Goal: Task Accomplishment & Management: Use online tool/utility

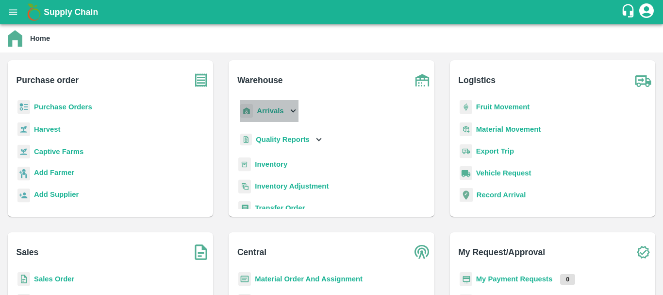
click at [267, 115] on b "Arrivals" at bounding box center [270, 111] width 27 height 8
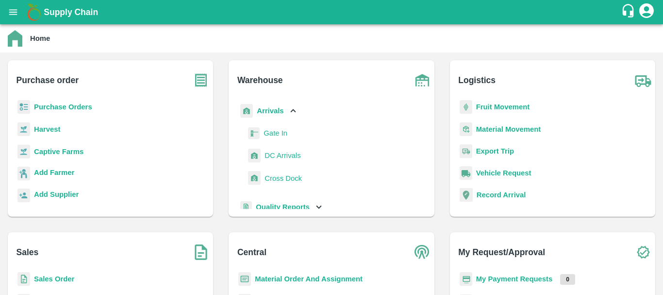
click at [285, 152] on span "DC Arrivals" at bounding box center [282, 155] width 36 height 11
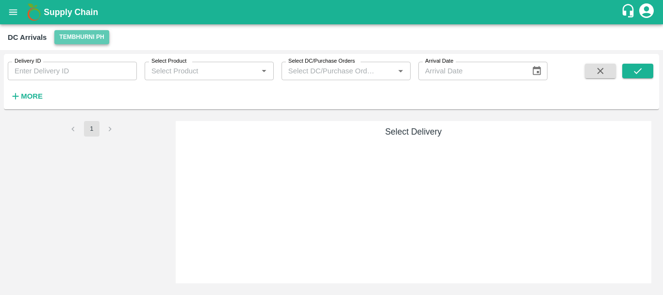
click at [76, 38] on button "Tembhurni PH" at bounding box center [81, 37] width 54 height 14
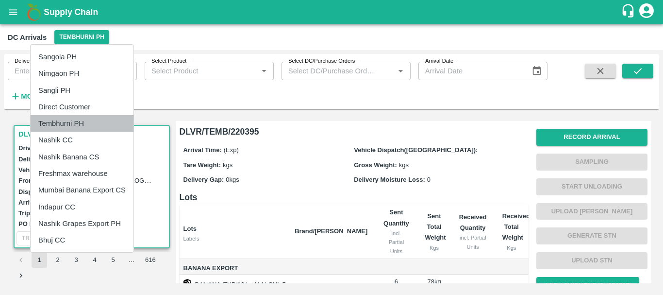
click at [72, 120] on li "Tembhurni PH" at bounding box center [82, 123] width 103 height 16
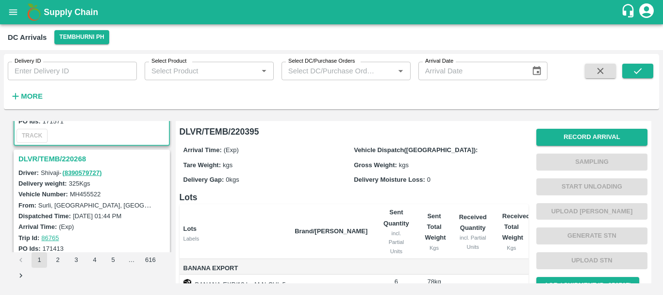
scroll to position [105, 0]
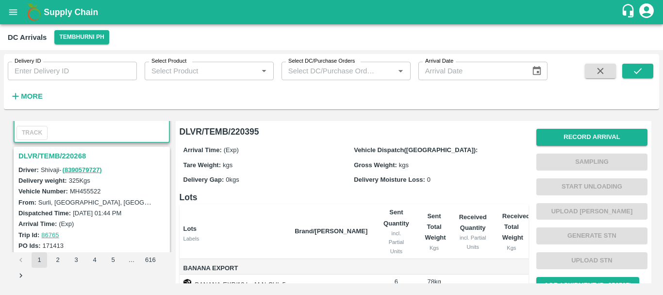
click at [60, 155] on h3 "DLVR/TEMB/220268" at bounding box center [92, 155] width 149 height 13
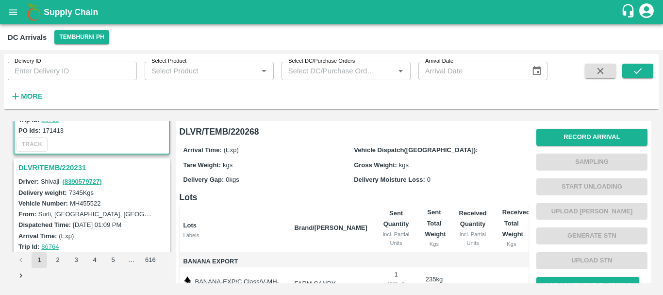
click at [71, 162] on h3 "DLVR/TEMB/220231" at bounding box center [92, 167] width 149 height 13
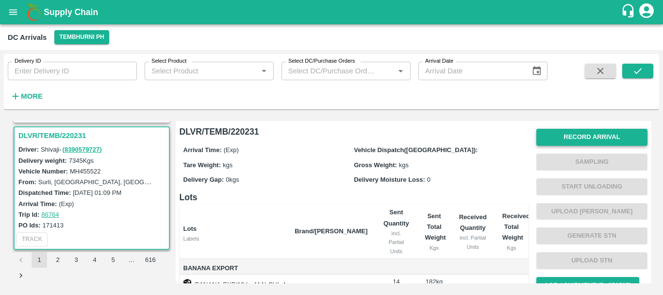
click at [555, 139] on button "Record Arrival" at bounding box center [591, 137] width 111 height 17
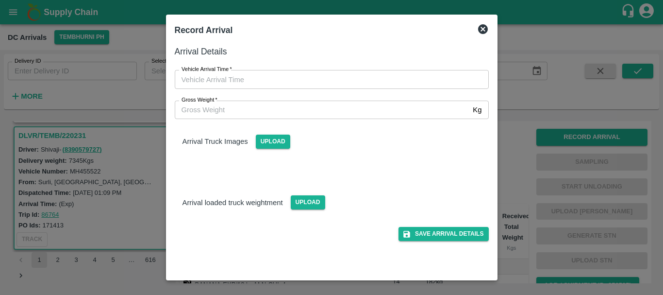
click at [436, 91] on div "Gross Weight   * Kg Gross Weight" at bounding box center [326, 104] width 326 height 30
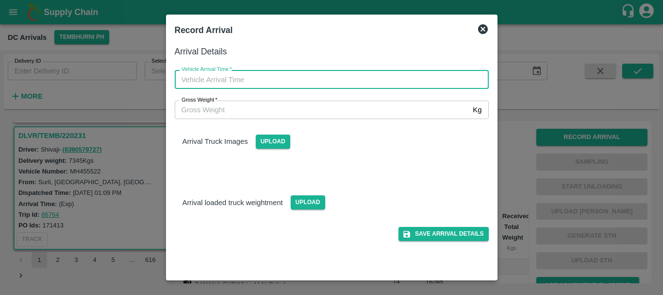
type input "DD/MM/YYYY hh:mm aa"
click at [410, 79] on input "DD/MM/YYYY hh:mm aa" at bounding box center [328, 79] width 307 height 18
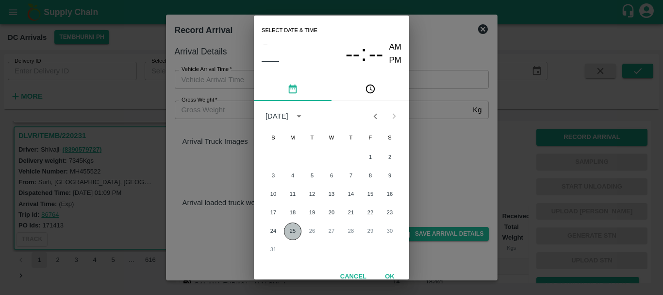
click at [296, 231] on button "25" at bounding box center [292, 230] width 17 height 17
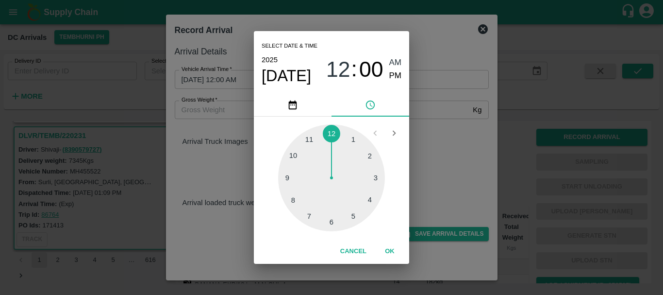
click at [369, 159] on div at bounding box center [331, 177] width 107 height 107
click at [355, 215] on div at bounding box center [331, 177] width 107 height 107
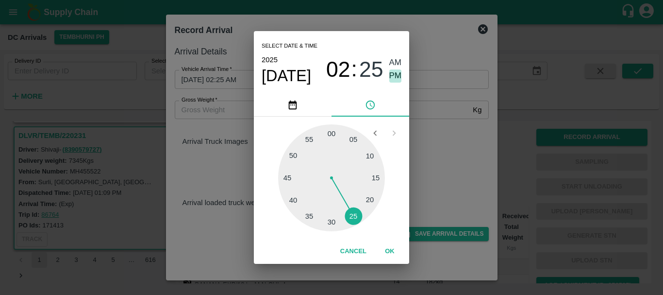
click at [396, 77] on span "PM" at bounding box center [395, 75] width 13 height 13
type input "25/08/2025 02:25 PM"
click at [447, 120] on div "Select date & time 2025 Aug 25 02 : 25 AM PM 05 10 15 20 25 30 35 40 45 50 55 0…" at bounding box center [331, 147] width 663 height 295
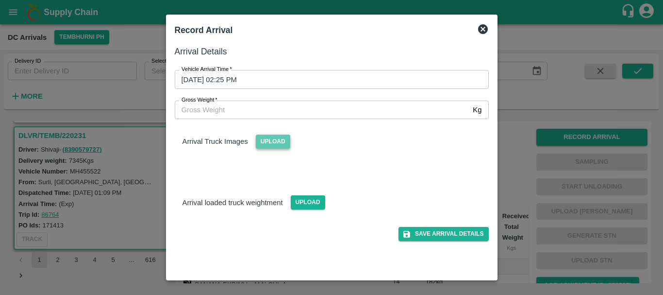
click at [268, 144] on span "Upload" at bounding box center [273, 141] width 34 height 14
click at [0, 0] on input "Upload" at bounding box center [0, 0] width 0 height 0
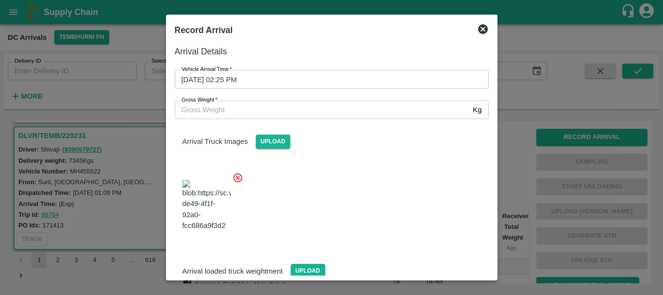
scroll to position [23, 0]
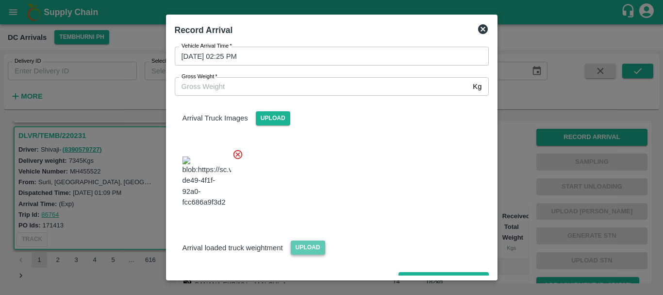
click at [313, 240] on span "Upload" at bounding box center [308, 247] width 34 height 14
click at [0, 0] on input "Upload" at bounding box center [0, 0] width 0 height 0
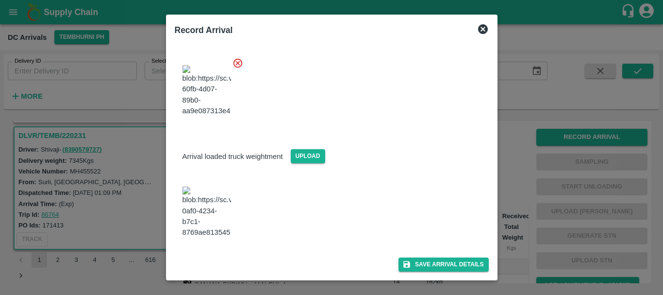
click at [207, 187] on img at bounding box center [206, 211] width 49 height 51
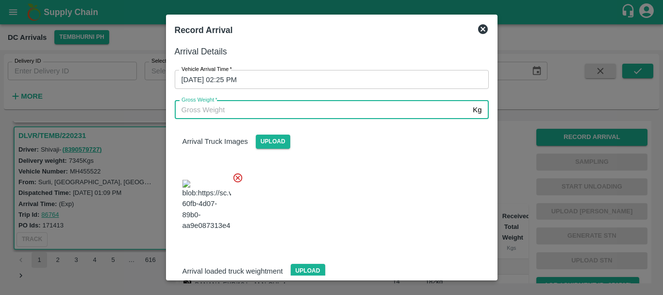
click at [248, 105] on input "Gross Weight   *" at bounding box center [322, 109] width 295 height 18
type input "13430"
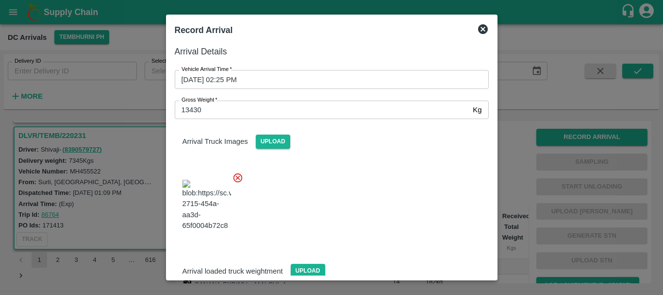
click at [349, 176] on div at bounding box center [328, 202] width 322 height 76
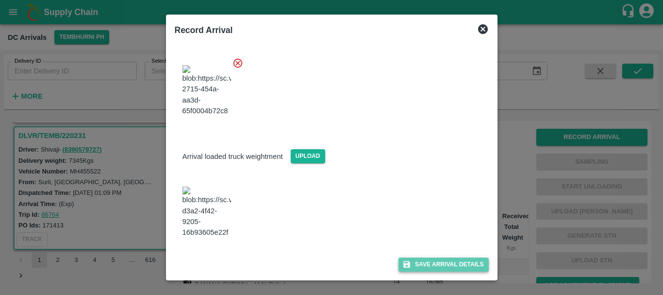
click at [414, 261] on button "Save Arrival Details" at bounding box center [443, 264] width 90 height 14
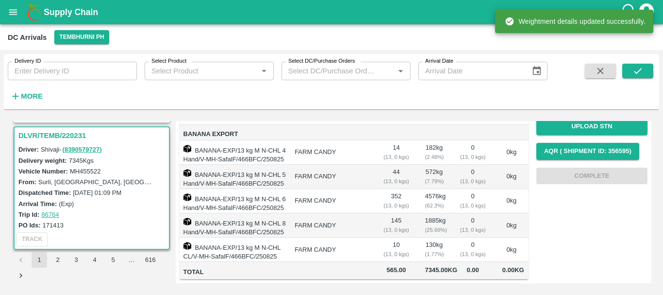
scroll to position [0, 0]
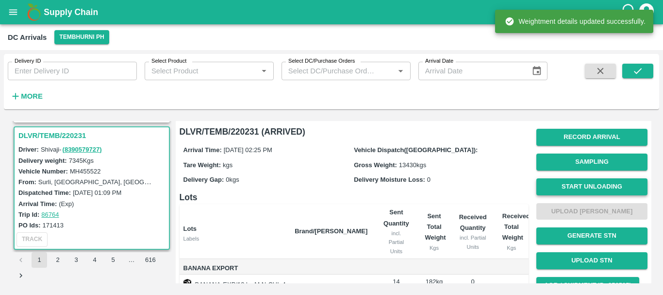
click at [559, 186] on button "Start Unloading" at bounding box center [591, 186] width 111 height 17
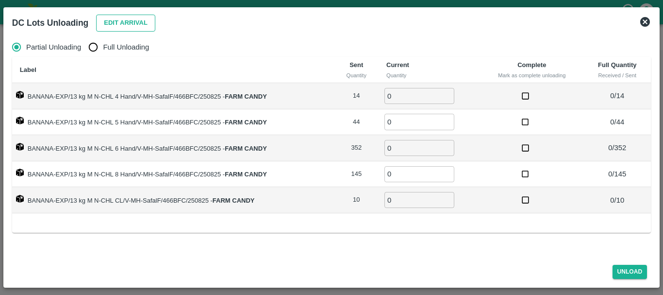
click at [114, 27] on button "Edit Arrival" at bounding box center [125, 23] width 59 height 17
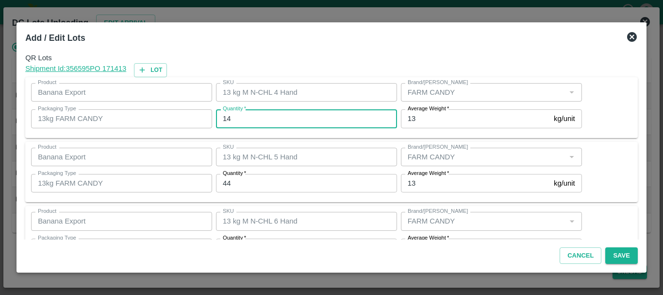
click at [281, 120] on input "14" at bounding box center [306, 118] width 181 height 18
type input "1"
type input "15"
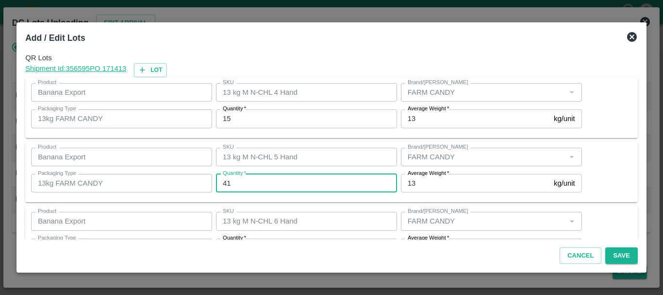
type input "41"
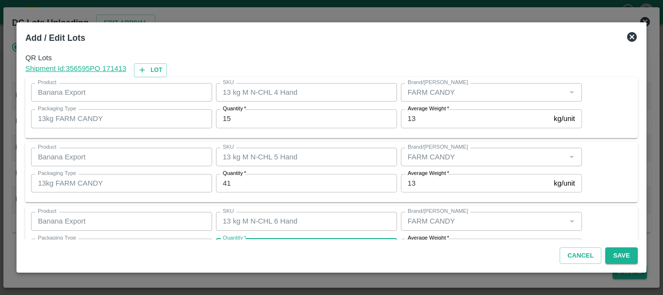
scroll to position [17, 0]
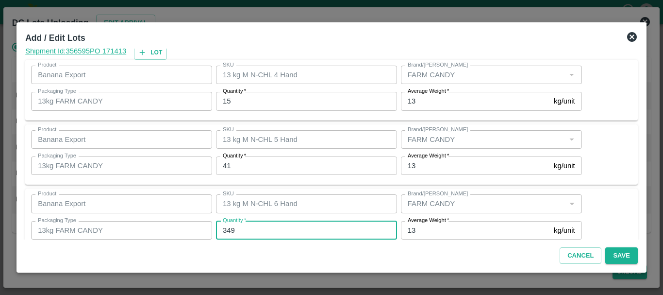
type input "349"
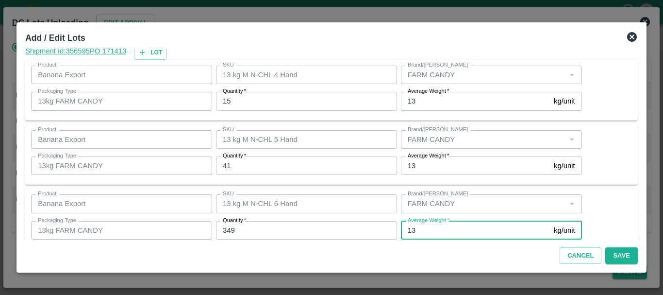
scroll to position [164, 0]
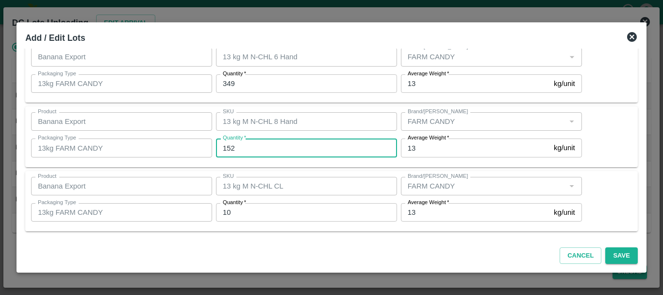
type input "152"
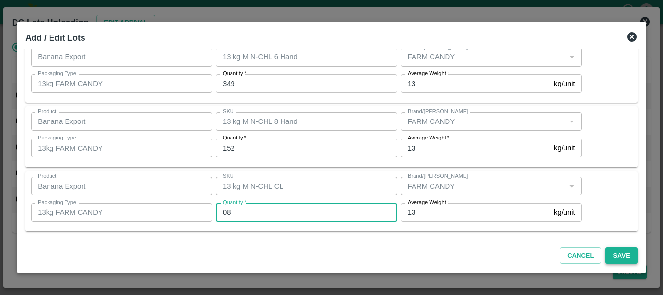
type input "08"
click at [618, 257] on button "Save" at bounding box center [621, 255] width 32 height 17
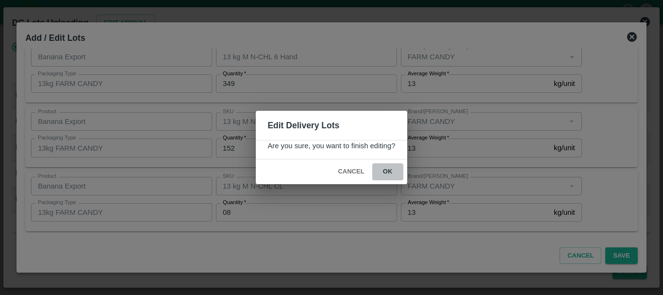
click at [394, 172] on button "ok" at bounding box center [387, 171] width 31 height 17
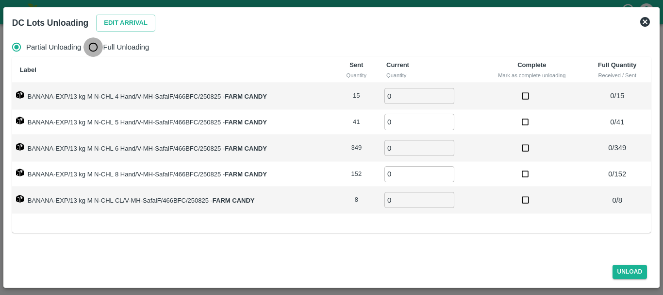
click at [90, 49] on input "Full Unloading" at bounding box center [92, 46] width 19 height 19
radio input "true"
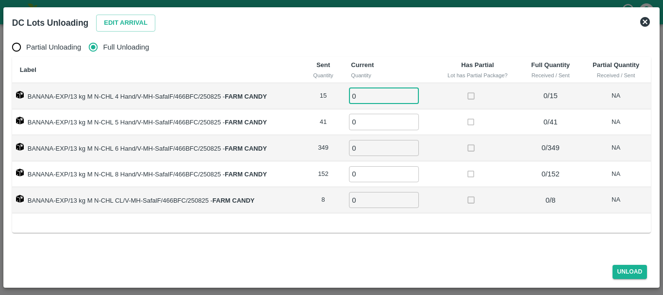
click at [378, 89] on input "0" at bounding box center [384, 96] width 70 height 16
type input "015"
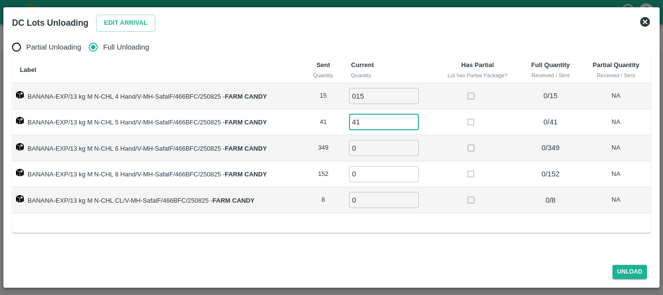
type input "41"
type input "349"
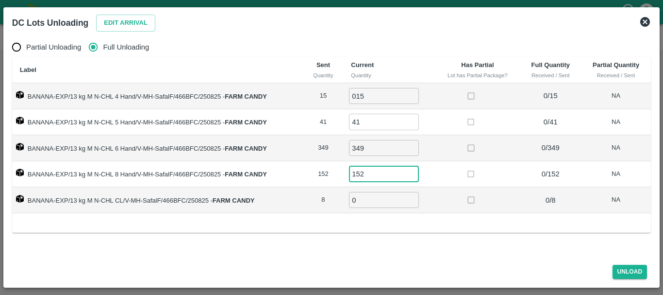
type input "152"
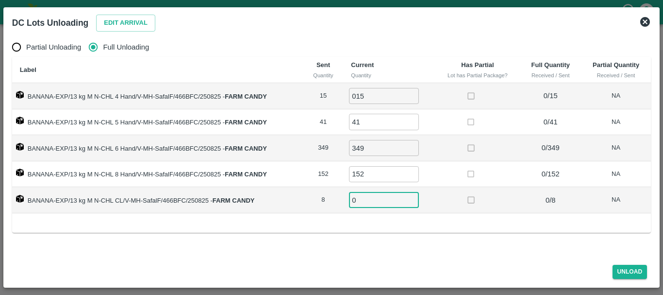
type input "9"
type input "8"
click at [442, 207] on td at bounding box center [477, 200] width 85 height 26
click at [622, 270] on button "Unload" at bounding box center [629, 271] width 35 height 14
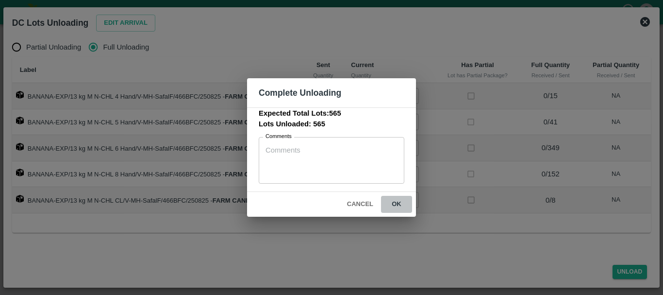
click at [394, 205] on button "ok" at bounding box center [396, 204] width 31 height 17
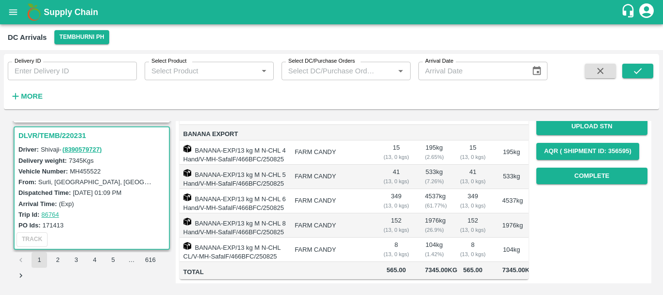
scroll to position [0, 0]
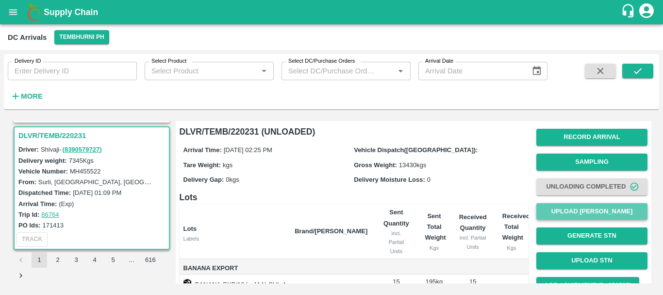
click at [574, 212] on button "Upload Tare Weight" at bounding box center [591, 211] width 111 height 17
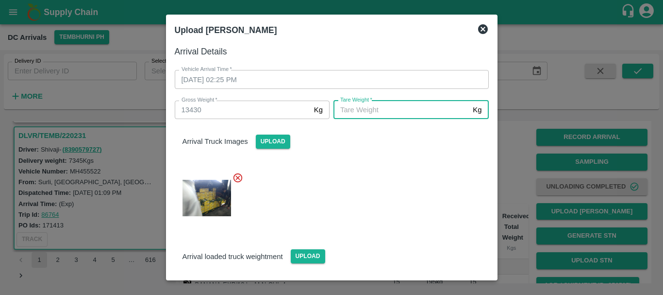
click at [380, 110] on input "Tare Weight   *" at bounding box center [400, 109] width 135 height 18
type input "5430"
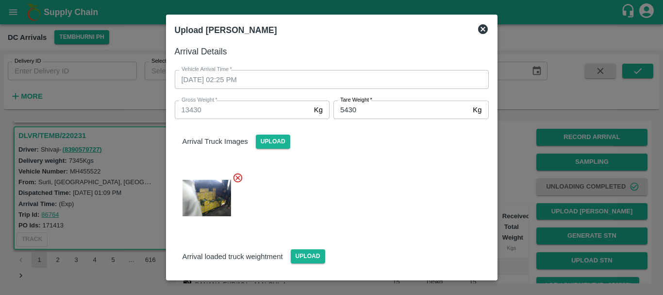
click at [380, 174] on div at bounding box center [328, 195] width 322 height 62
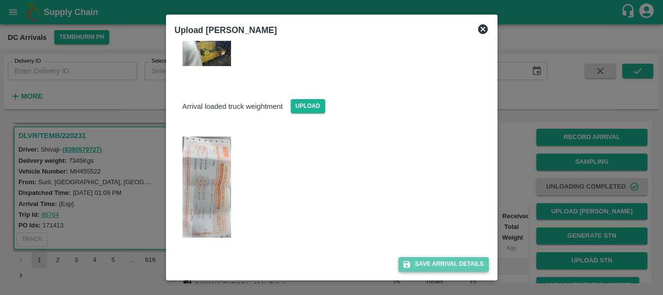
click at [418, 265] on button "Save Arrival Details" at bounding box center [443, 264] width 90 height 14
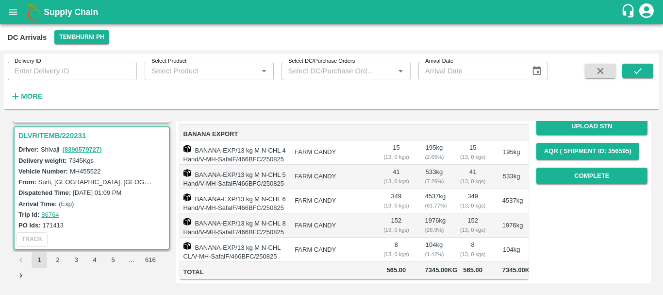
scroll to position [165, 0]
click at [566, 167] on button "Complete" at bounding box center [591, 175] width 111 height 17
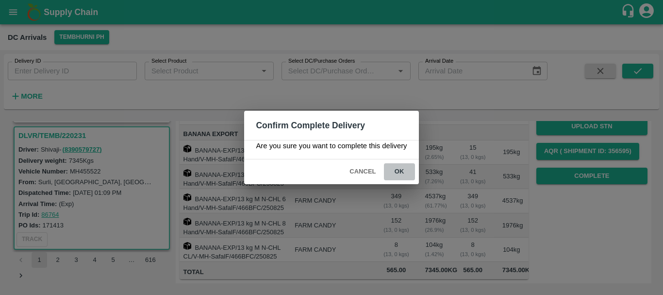
click at [398, 171] on button "ok" at bounding box center [399, 171] width 31 height 17
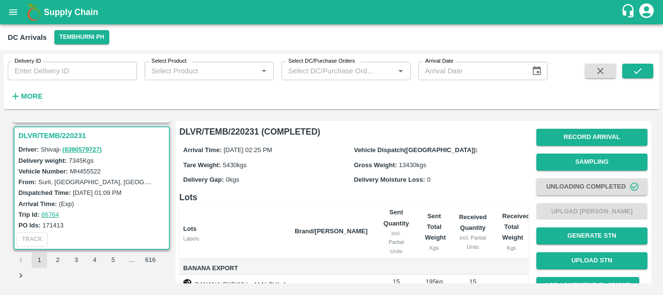
scroll to position [0, 0]
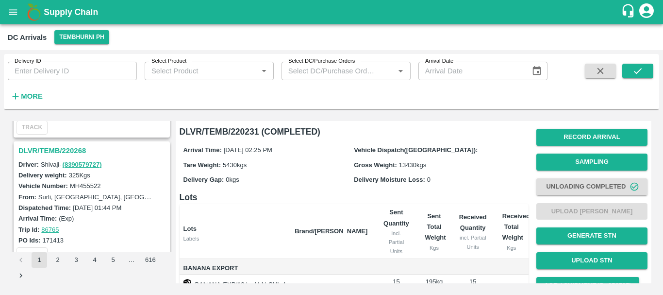
click at [61, 148] on h3 "DLVR/TEMB/220268" at bounding box center [92, 150] width 149 height 13
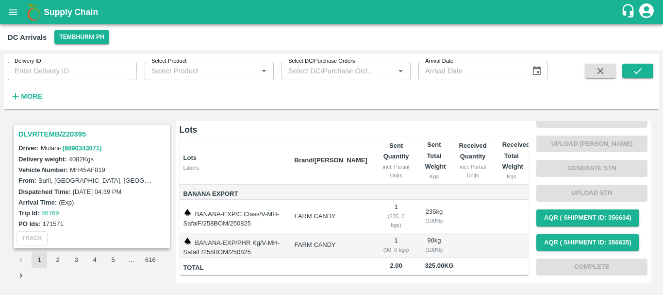
click at [60, 134] on h3 "DLVR/TEMB/220395" at bounding box center [92, 134] width 149 height 13
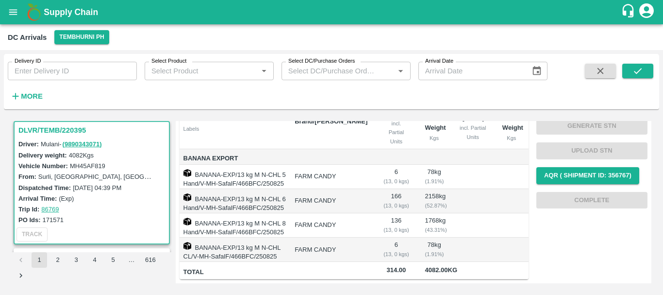
drag, startPoint x: 406, startPoint y: 209, endPoint x: 365, endPoint y: 218, distance: 42.2
click at [365, 218] on td "FARM CANDY" at bounding box center [331, 225] width 88 height 24
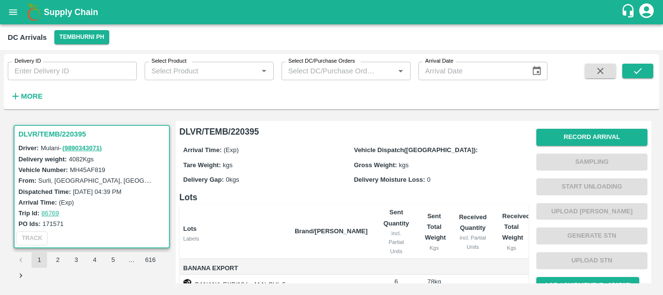
click at [16, 14] on icon "open drawer" at bounding box center [13, 11] width 8 height 5
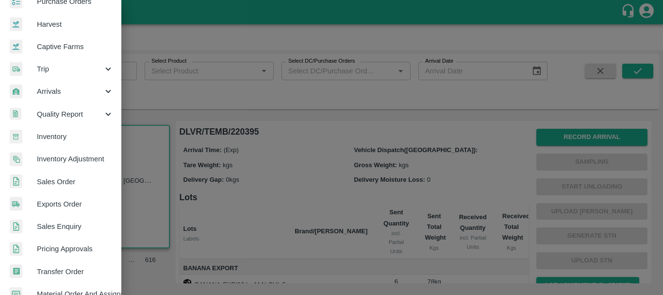
scroll to position [62, 0]
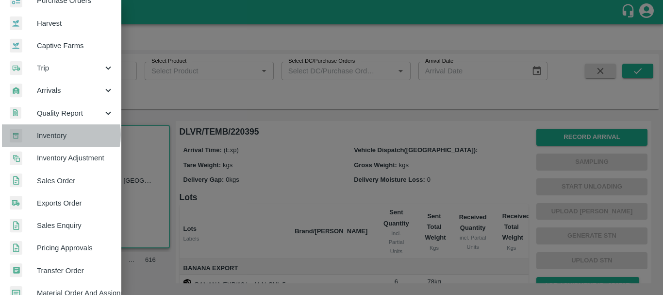
click at [52, 134] on span "Inventory" at bounding box center [75, 135] width 77 height 11
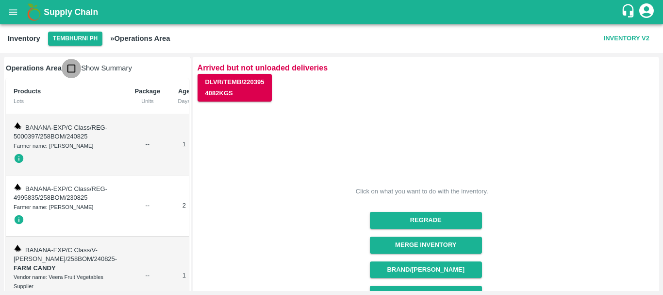
click at [71, 73] on input "checkbox" at bounding box center [71, 68] width 19 height 19
checkbox input "true"
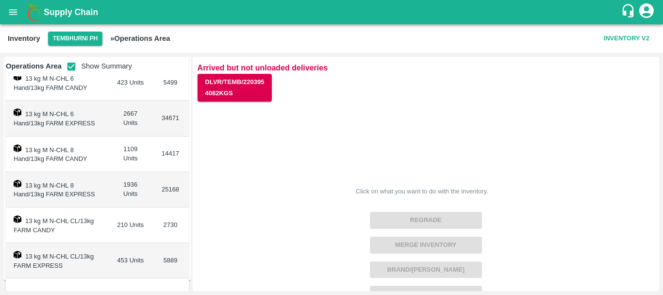
scroll to position [278, 0]
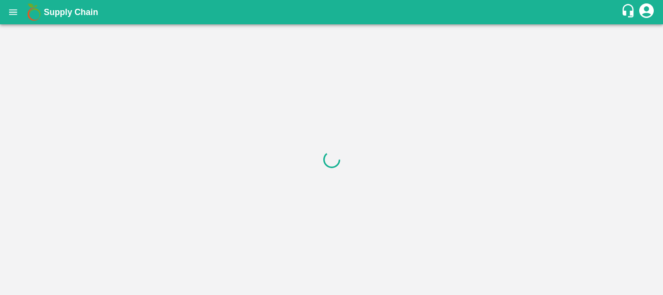
click at [154, 140] on div at bounding box center [331, 159] width 663 height 270
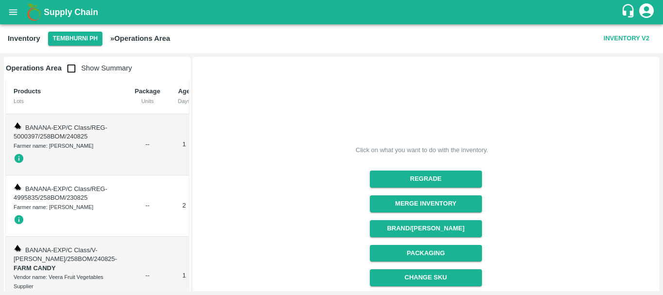
click at [393, 92] on div "Click on what you want to do with the inventory. Regrade Merge Inventory Brand/…" at bounding box center [422, 244] width 464 height 380
click at [71, 66] on input "checkbox" at bounding box center [71, 68] width 19 height 19
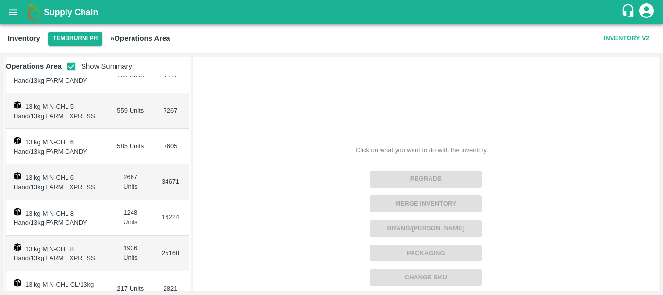
scroll to position [196, 0]
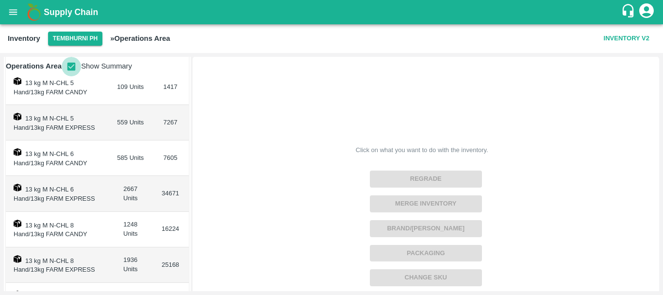
click at [71, 62] on input "checkbox" at bounding box center [71, 66] width 19 height 19
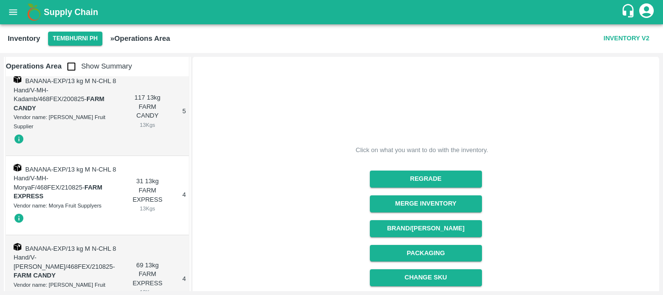
scroll to position [9321, 0]
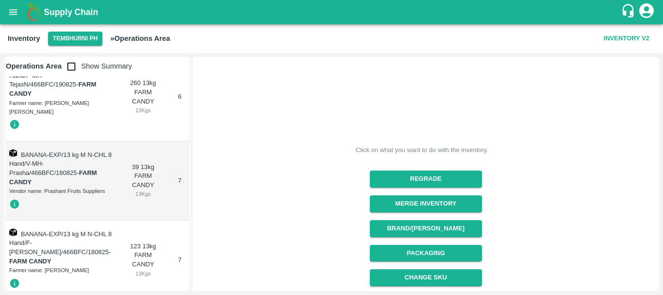
scroll to position [9749, 0]
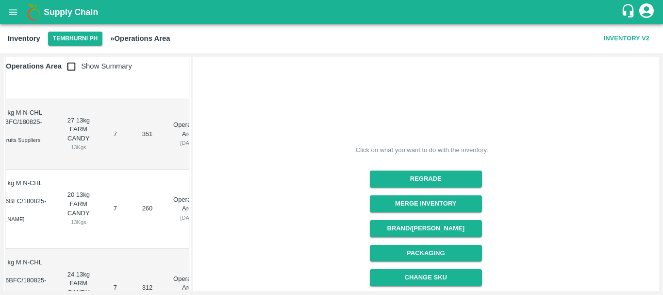
scroll to position [0, 0]
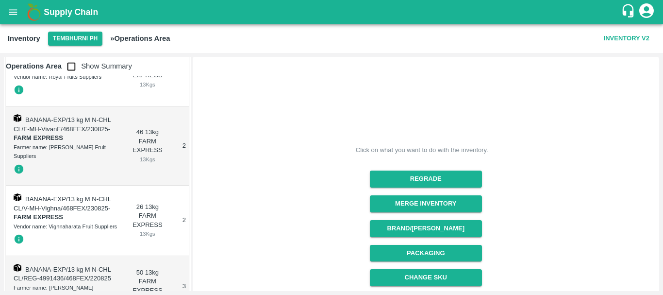
scroll to position [10766, 0]
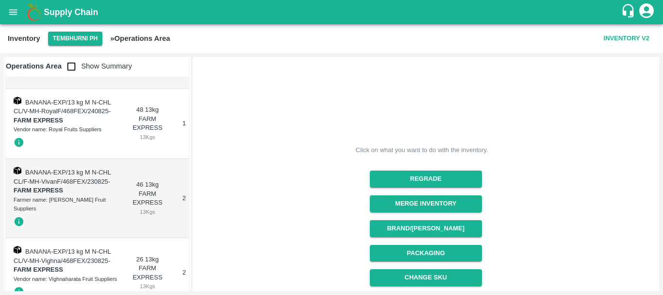
drag, startPoint x: 97, startPoint y: 183, endPoint x: 95, endPoint y: 124, distance: 58.7
drag, startPoint x: 95, startPoint y: 124, endPoint x: 76, endPoint y: 199, distance: 77.7
drag, startPoint x: 76, startPoint y: 199, endPoint x: 46, endPoint y: 85, distance: 118.3
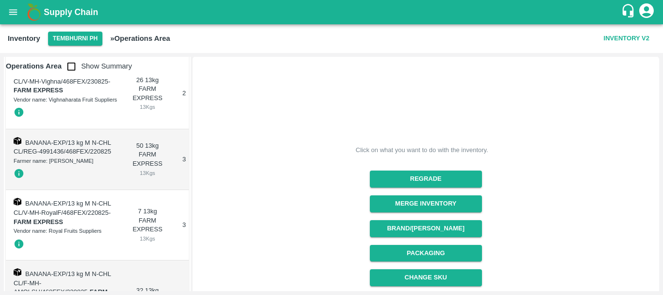
scroll to position [10946, 0]
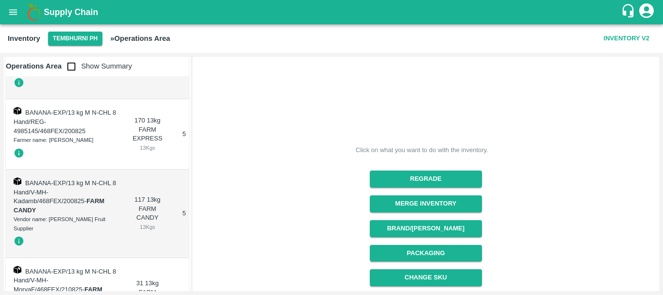
scroll to position [9221, 0]
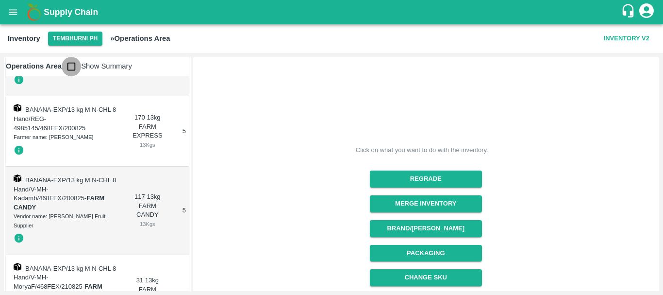
click at [70, 64] on input "checkbox" at bounding box center [71, 66] width 19 height 19
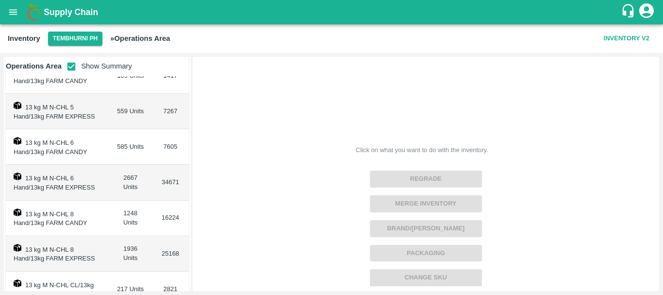
scroll to position [180, 0]
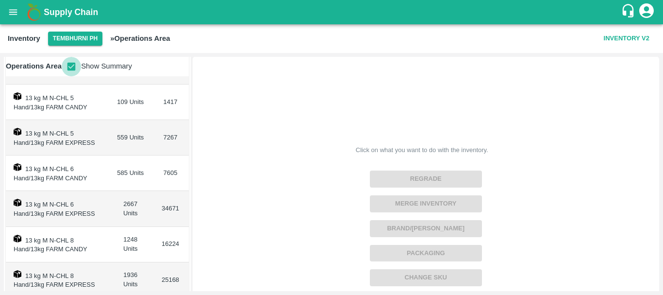
click at [70, 61] on input "checkbox" at bounding box center [71, 66] width 19 height 19
checkbox input "false"
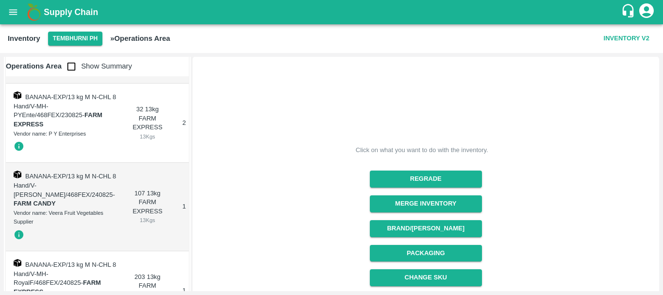
scroll to position [8275, 0]
